Goal: Task Accomplishment & Management: Use online tool/utility

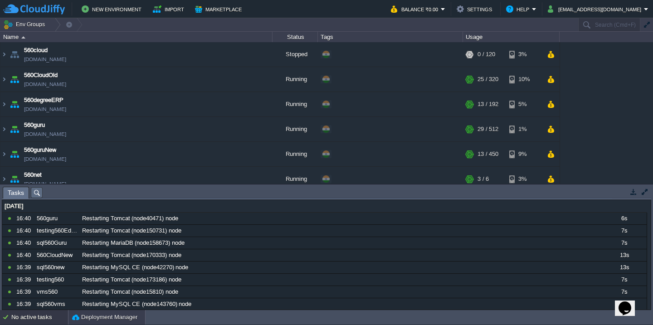
click at [83, 318] on button "Deployment Manager" at bounding box center [104, 317] width 65 height 9
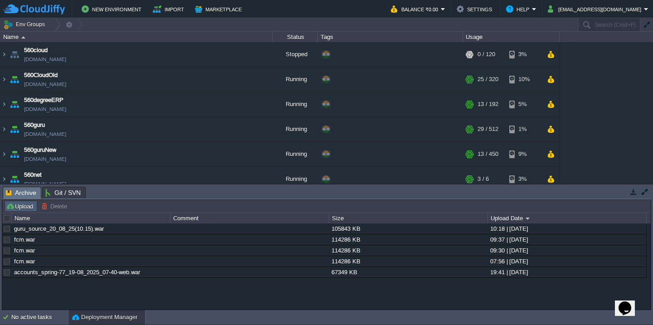
click at [16, 205] on button "Upload" at bounding box center [21, 206] width 30 height 8
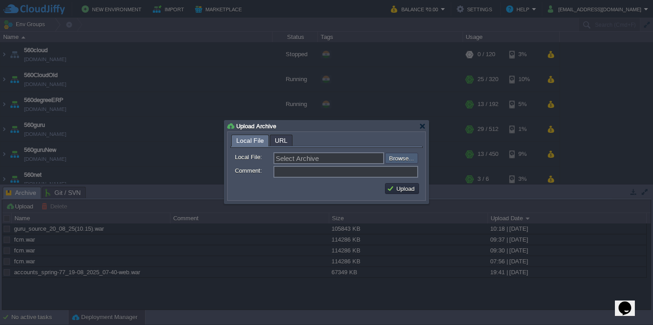
click at [401, 161] on input "file" at bounding box center [360, 158] width 115 height 11
type input "C:\fakepath\VMS-20-8-2025.war"
type input "VMS-20-8-2025.war"
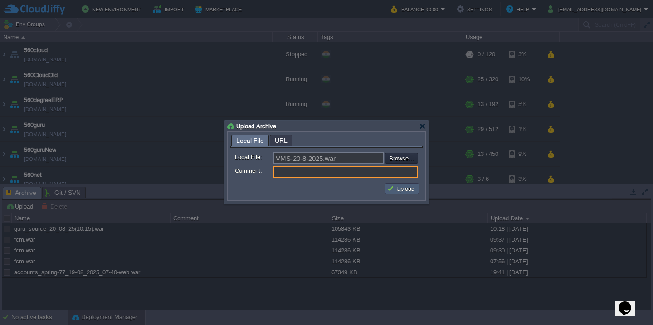
click at [409, 193] on button "Upload" at bounding box center [402, 189] width 30 height 8
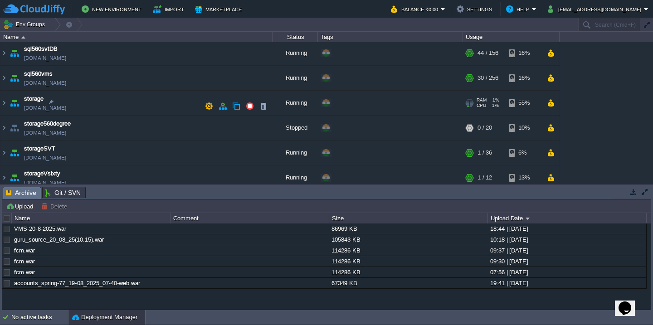
scroll to position [341, 0]
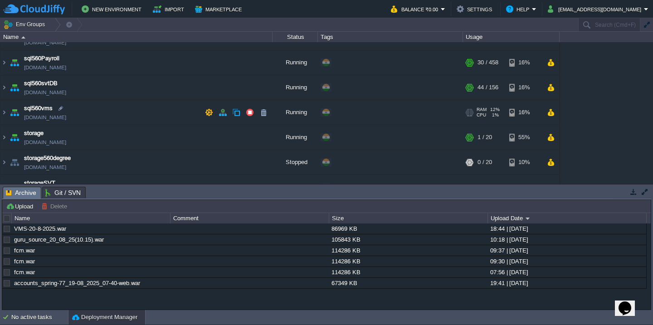
click at [144, 116] on td "sql560vms [DOMAIN_NAME]" at bounding box center [136, 112] width 272 height 25
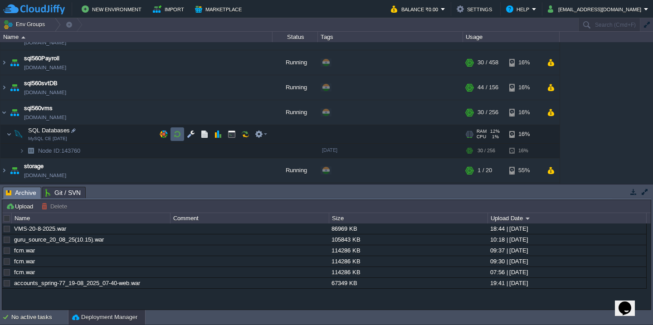
click at [176, 134] on button "button" at bounding box center [177, 134] width 8 height 8
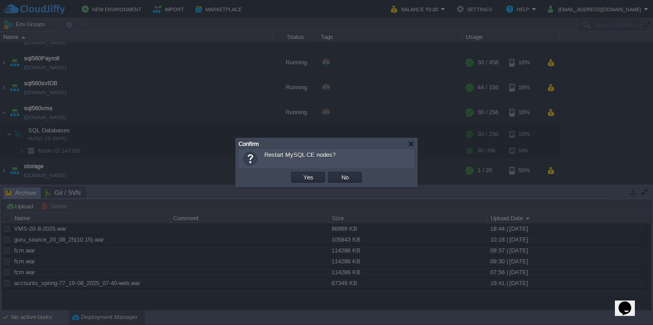
click at [301, 173] on button "Yes" at bounding box center [308, 177] width 15 height 8
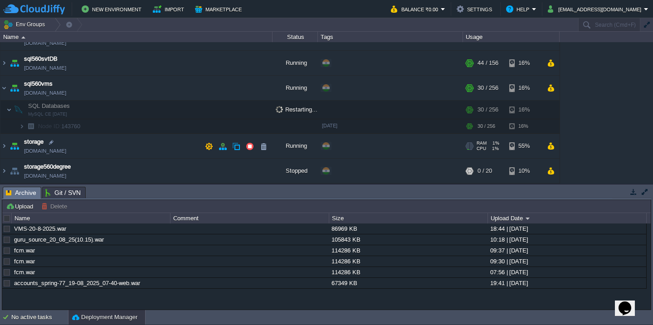
scroll to position [370, 0]
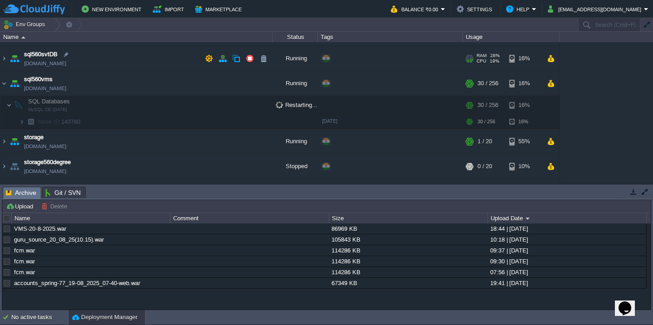
click at [123, 65] on td "sql560svtDB [DOMAIN_NAME]" at bounding box center [136, 58] width 272 height 25
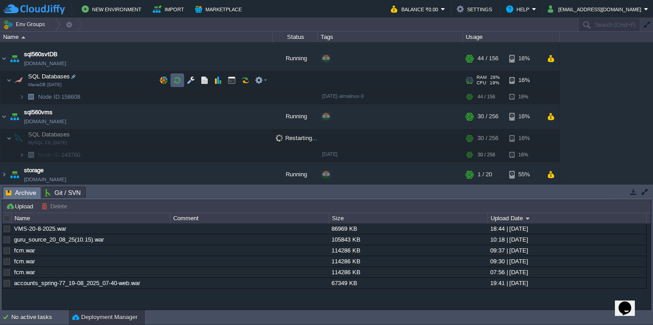
click at [175, 80] on button "button" at bounding box center [177, 80] width 8 height 8
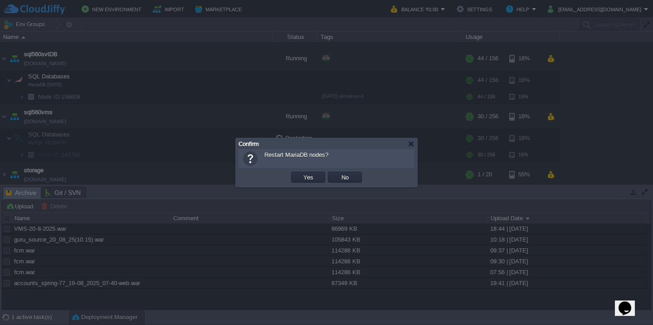
click at [301, 173] on button "Yes" at bounding box center [308, 177] width 15 height 8
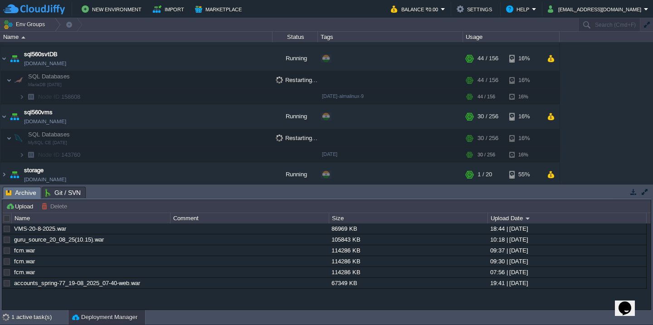
scroll to position [548, 0]
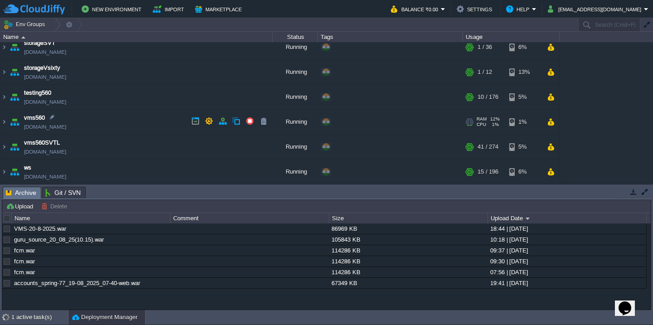
click at [118, 121] on td "vms560 [DOMAIN_NAME]" at bounding box center [136, 122] width 272 height 25
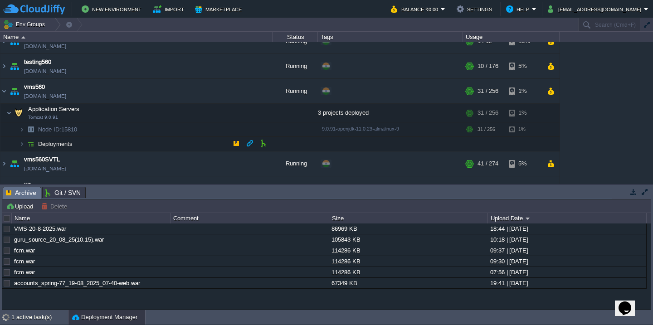
scroll to position [579, 0]
click at [117, 146] on td "Deployments" at bounding box center [136, 144] width 272 height 15
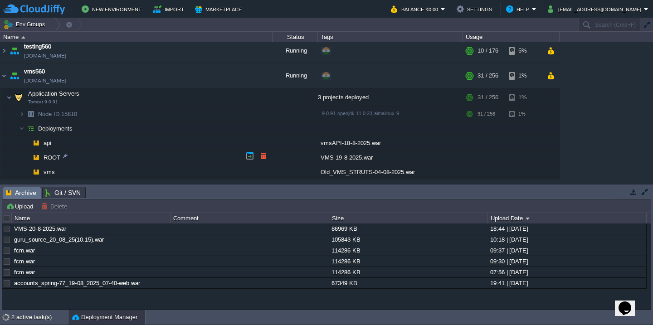
scroll to position [599, 0]
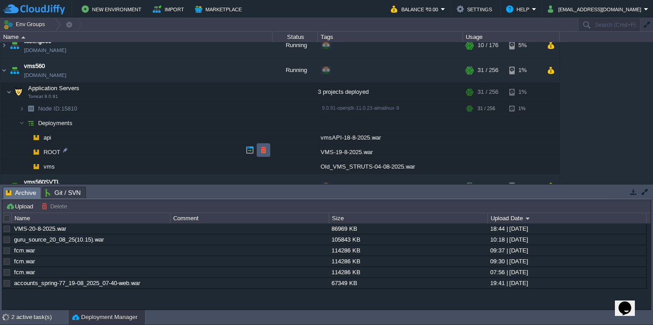
click at [266, 153] on button "button" at bounding box center [263, 150] width 8 height 8
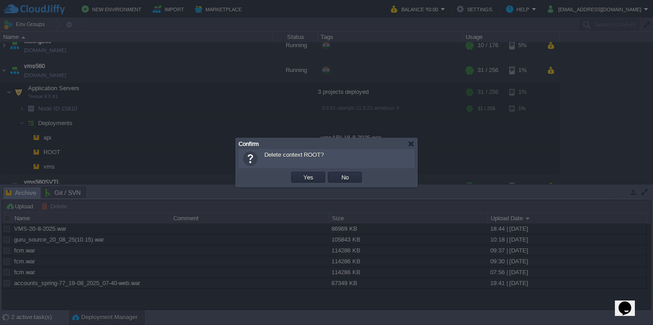
click at [301, 173] on button "Yes" at bounding box center [308, 177] width 15 height 8
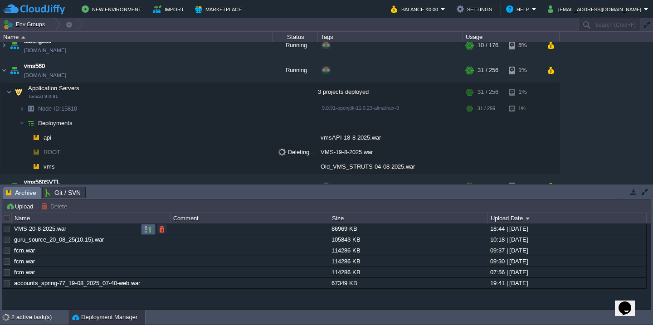
click at [148, 231] on button "button" at bounding box center [148, 229] width 8 height 8
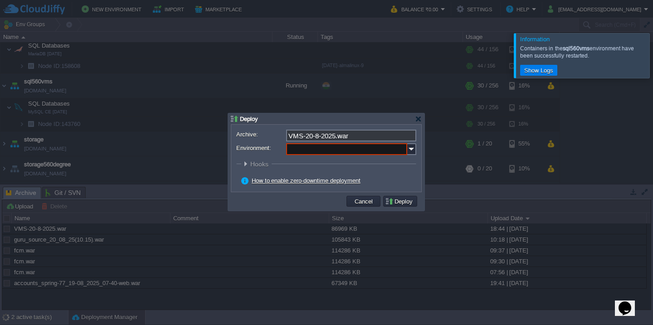
scroll to position [572, 0]
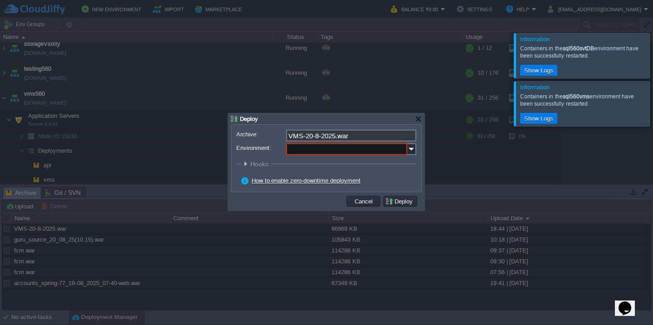
click at [345, 151] on input "Environment:" at bounding box center [346, 149] width 121 height 12
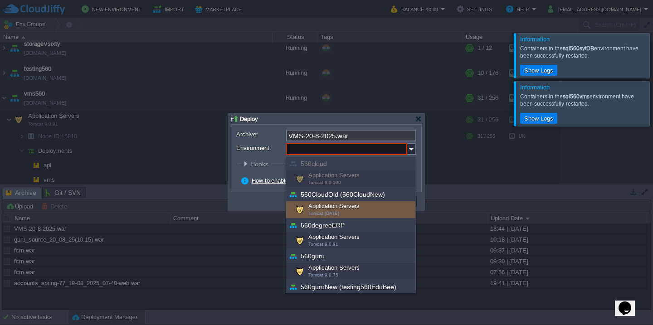
scroll to position [296, 0]
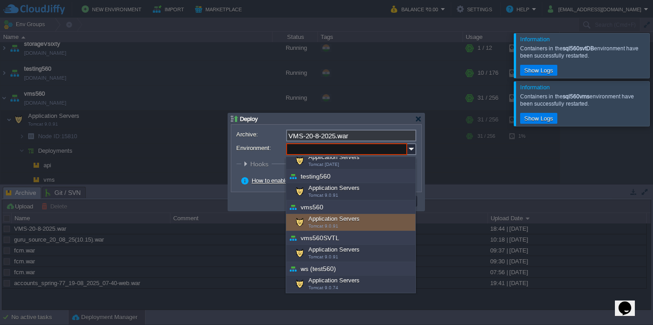
click at [351, 225] on div "Application Servers Tomcat 9.0.91" at bounding box center [350, 222] width 129 height 17
type input "Application Servers (vms560)"
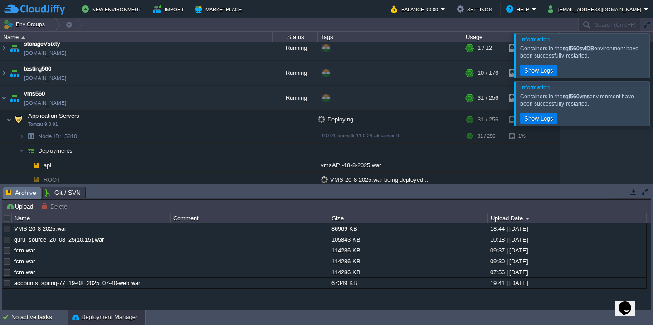
scroll to position [585, 0]
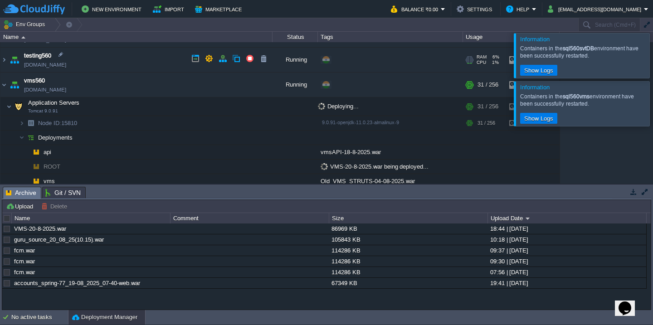
click at [138, 54] on td "testing560 [DOMAIN_NAME]" at bounding box center [136, 60] width 272 height 25
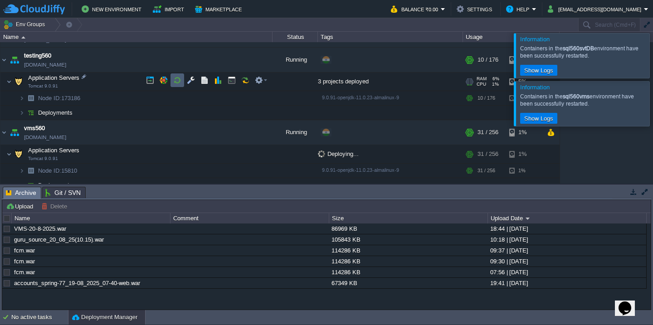
click at [175, 77] on button "button" at bounding box center [177, 80] width 8 height 8
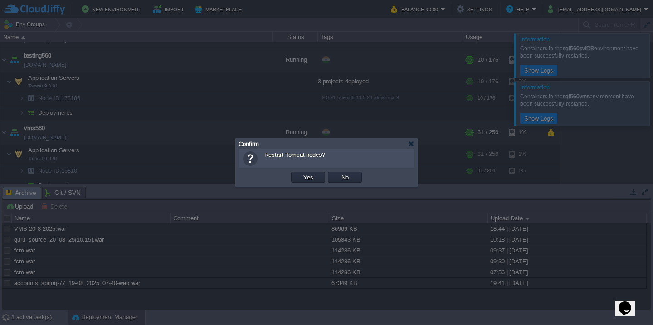
click at [301, 173] on button "Yes" at bounding box center [308, 177] width 15 height 8
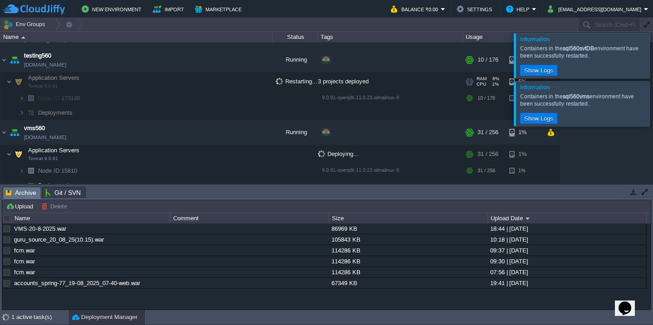
scroll to position [684, 0]
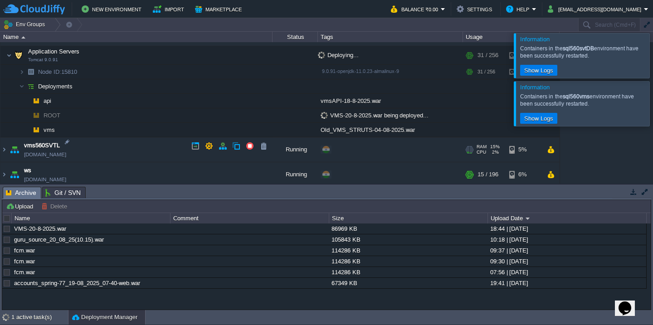
click at [128, 145] on td "vms560SVTL [DOMAIN_NAME]" at bounding box center [136, 149] width 272 height 25
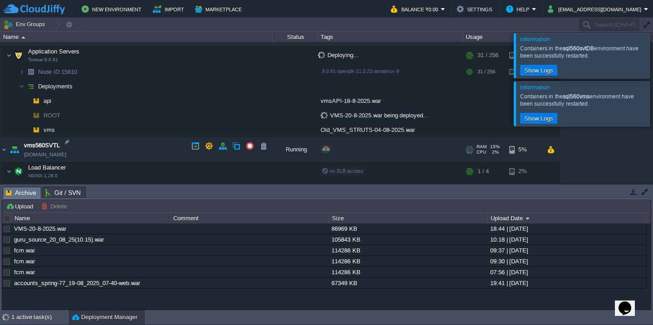
scroll to position [763, 0]
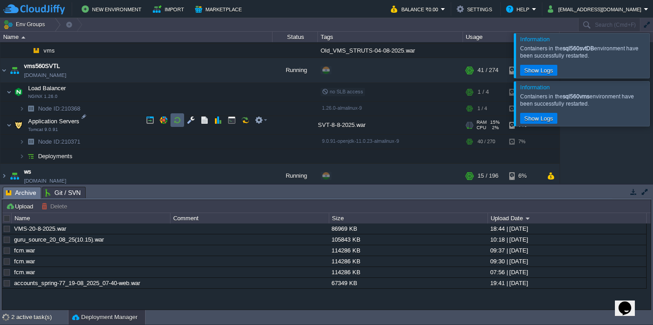
click at [179, 124] on button "button" at bounding box center [177, 120] width 8 height 8
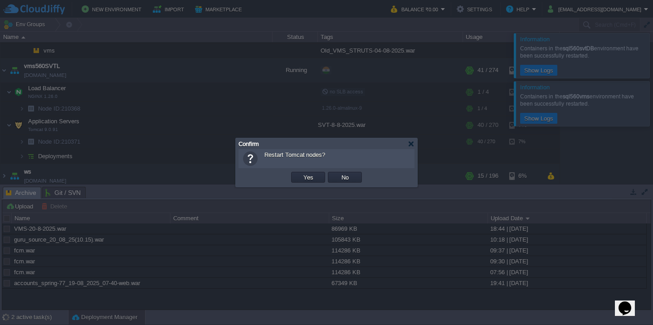
click at [301, 173] on button "Yes" at bounding box center [308, 177] width 15 height 8
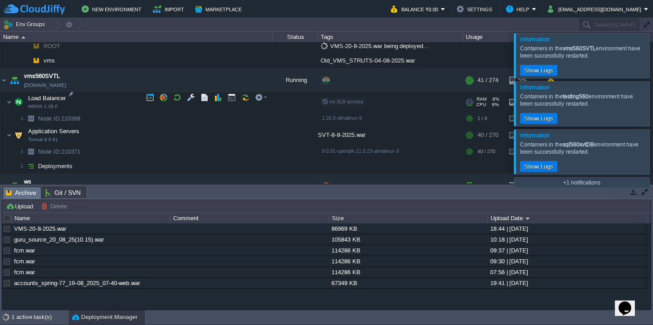
scroll to position [754, 0]
click at [653, 46] on div at bounding box center [664, 55] width 0 height 44
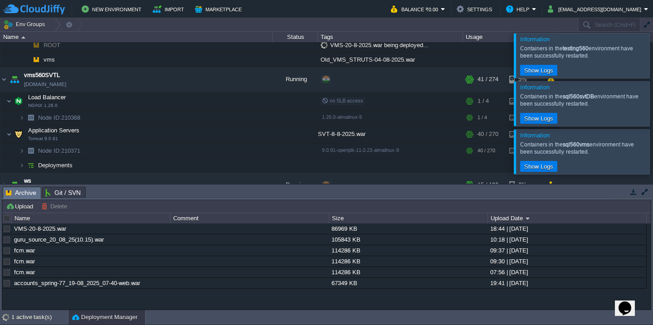
click at [653, 46] on div at bounding box center [664, 55] width 0 height 44
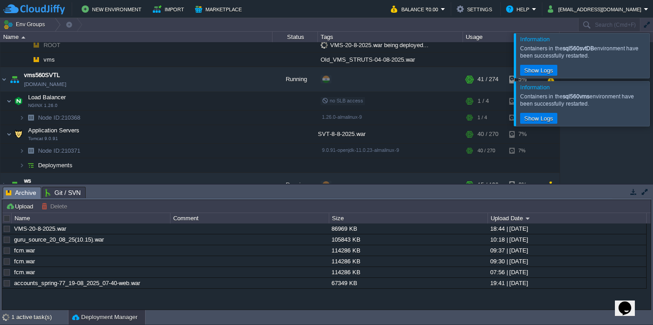
click at [653, 46] on div at bounding box center [664, 55] width 0 height 44
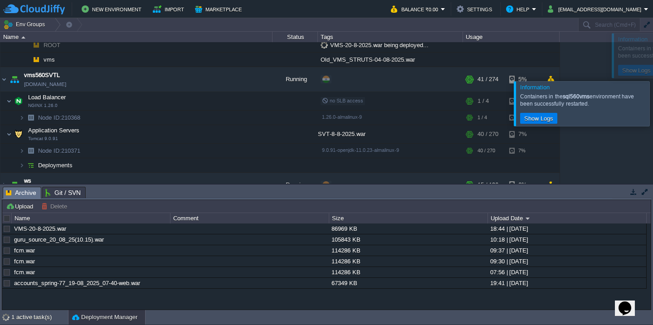
click at [653, 81] on div at bounding box center [664, 103] width 0 height 44
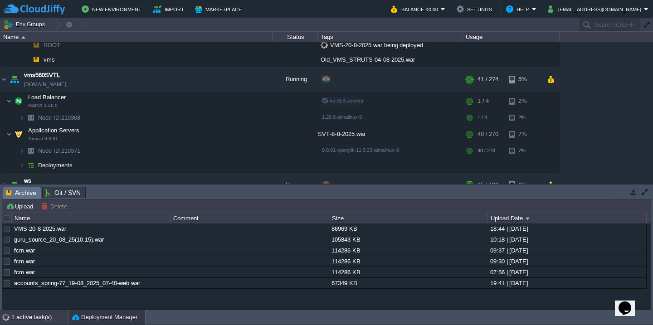
click at [33, 318] on div "1 active task(s)" at bounding box center [39, 317] width 57 height 15
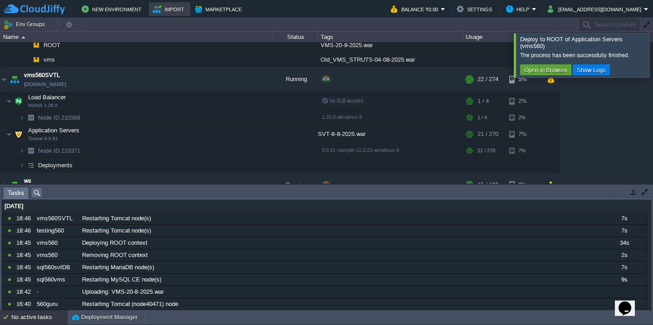
scroll to position [685, 0]
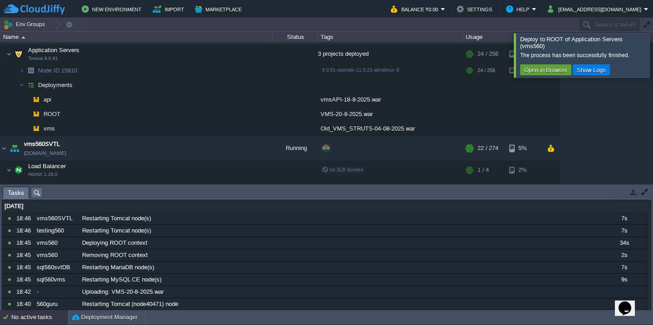
click at [653, 46] on div at bounding box center [664, 55] width 0 height 44
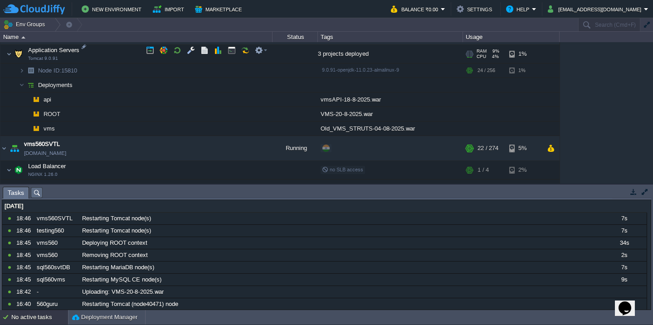
click at [107, 50] on td "Application Servers Tomcat 9.0.91" at bounding box center [136, 54] width 272 height 19
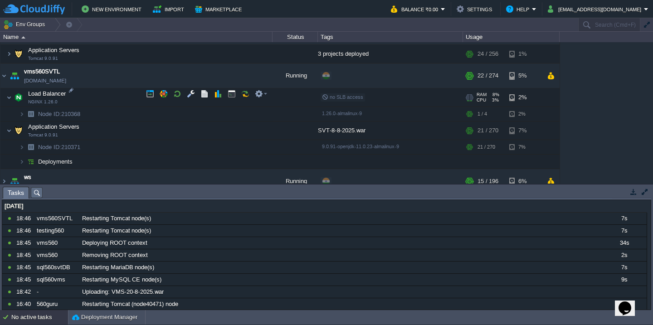
click at [104, 100] on td "Load Balancer NGINX 1.26.0" at bounding box center [136, 97] width 272 height 19
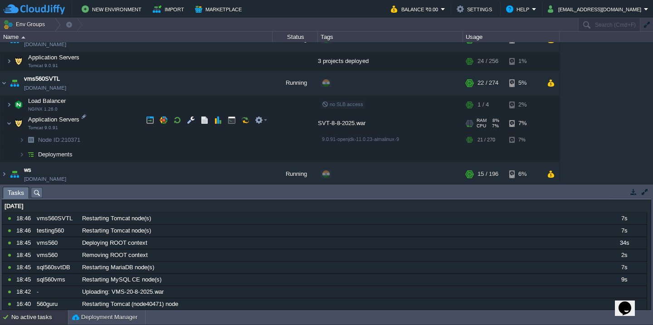
click at [105, 115] on td "Application Servers Tomcat 9.0.91" at bounding box center [136, 123] width 272 height 19
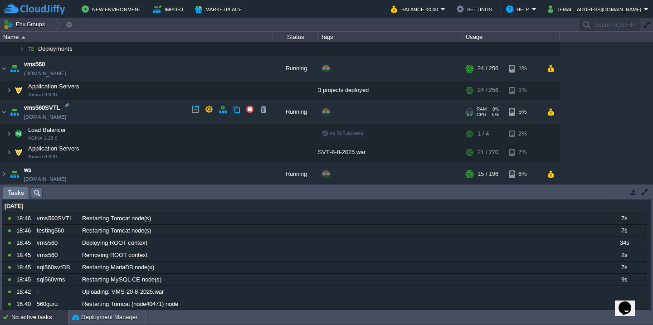
scroll to position [649, 0]
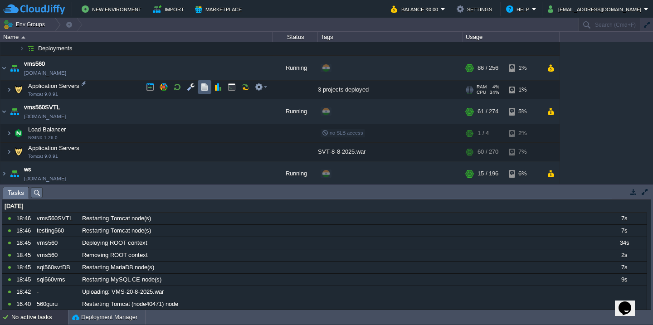
click at [200, 86] on td at bounding box center [205, 87] width 14 height 14
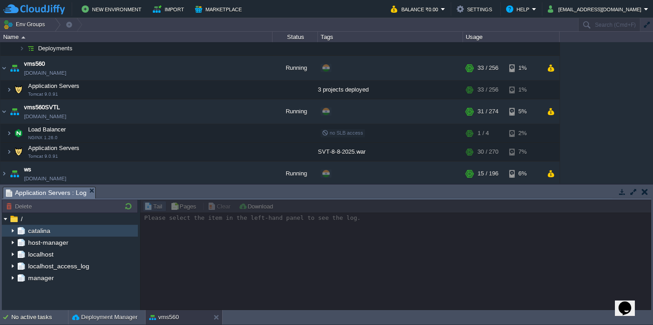
click at [12, 229] on img at bounding box center [12, 231] width 7 height 12
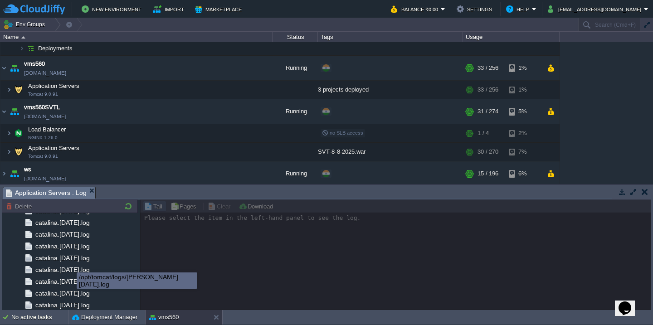
scroll to position [1059, 0]
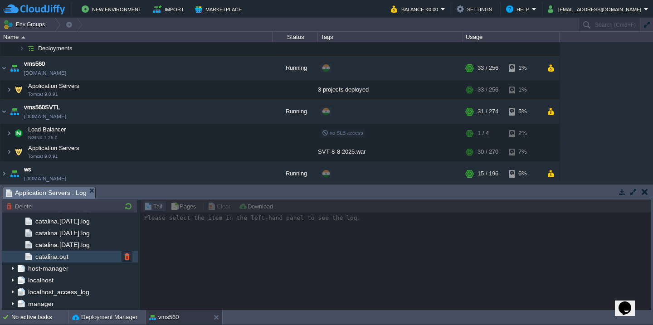
click at [81, 259] on div "catalina.out" at bounding box center [70, 257] width 136 height 12
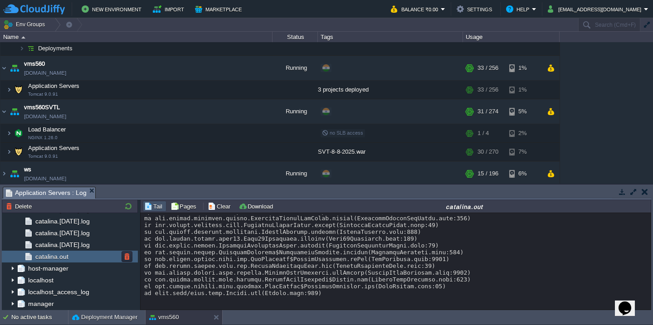
scroll to position [17609, 0]
click at [225, 205] on button "Clear" at bounding box center [220, 206] width 25 height 8
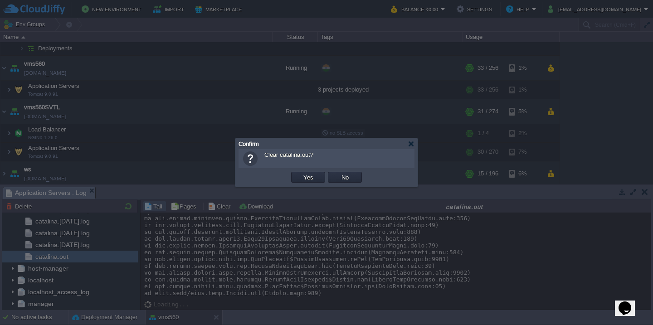
click at [301, 173] on button "Yes" at bounding box center [308, 177] width 15 height 8
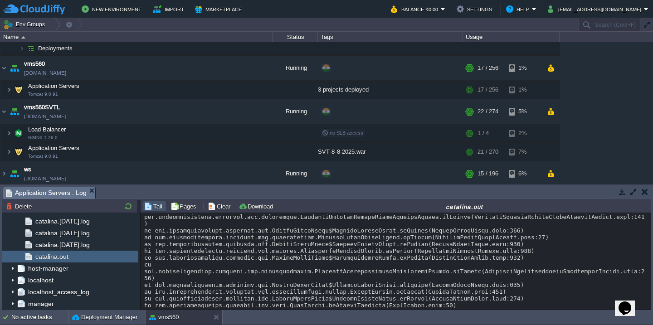
scroll to position [1408, 0]
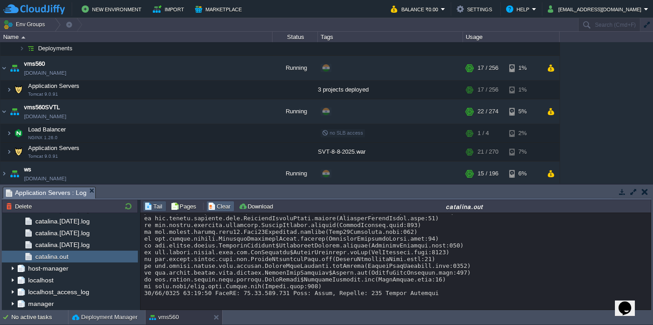
click at [218, 208] on button "Clear" at bounding box center [220, 206] width 25 height 8
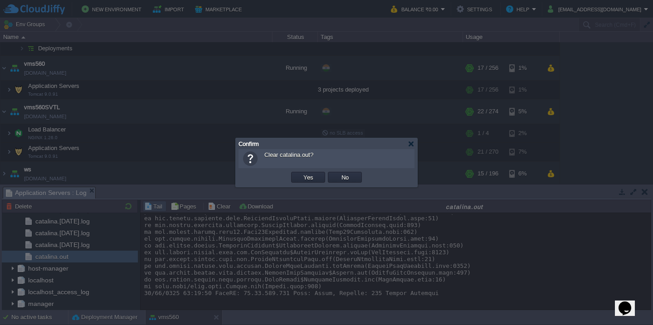
click at [301, 173] on button "Yes" at bounding box center [308, 177] width 15 height 8
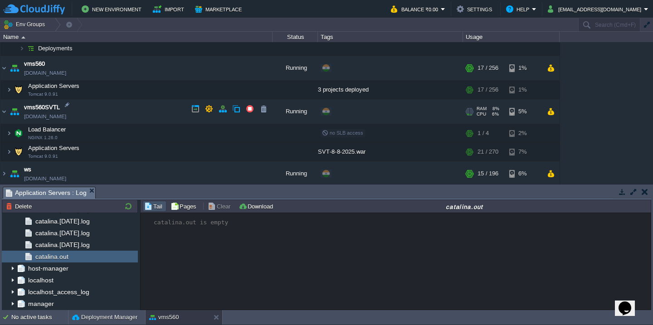
scroll to position [0, 0]
click at [86, 314] on button "Deployment Manager" at bounding box center [104, 317] width 65 height 9
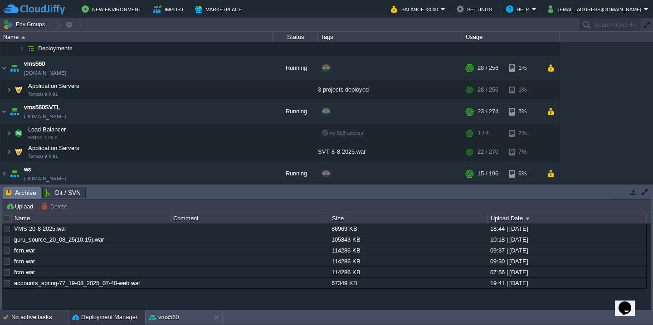
click at [23, 322] on div "No active tasks" at bounding box center [39, 317] width 57 height 15
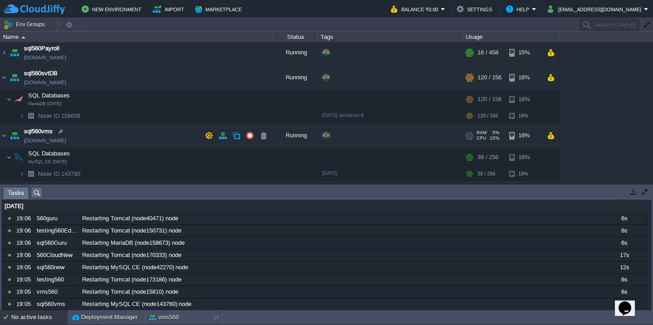
scroll to position [351, 0]
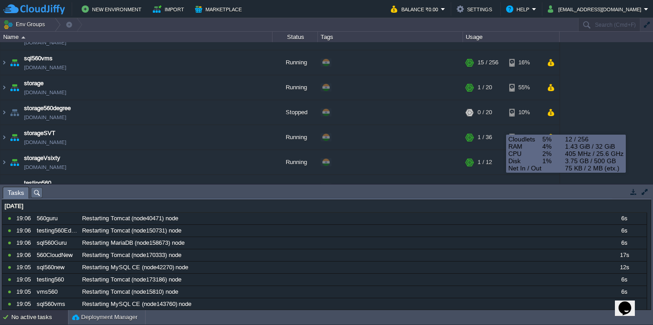
scroll to position [482, 0]
